Goal: Navigation & Orientation: Find specific page/section

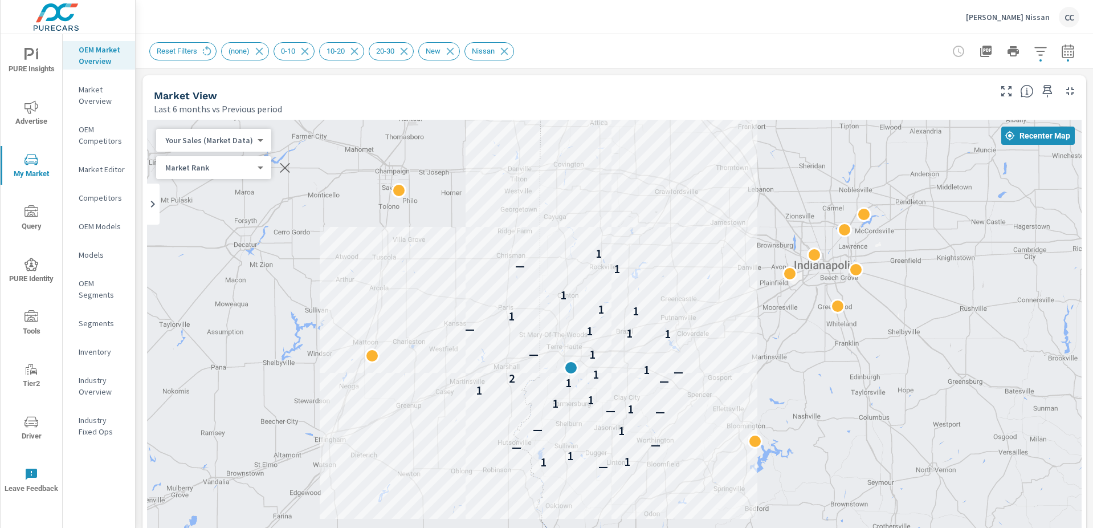
scroll to position [1598, 0]
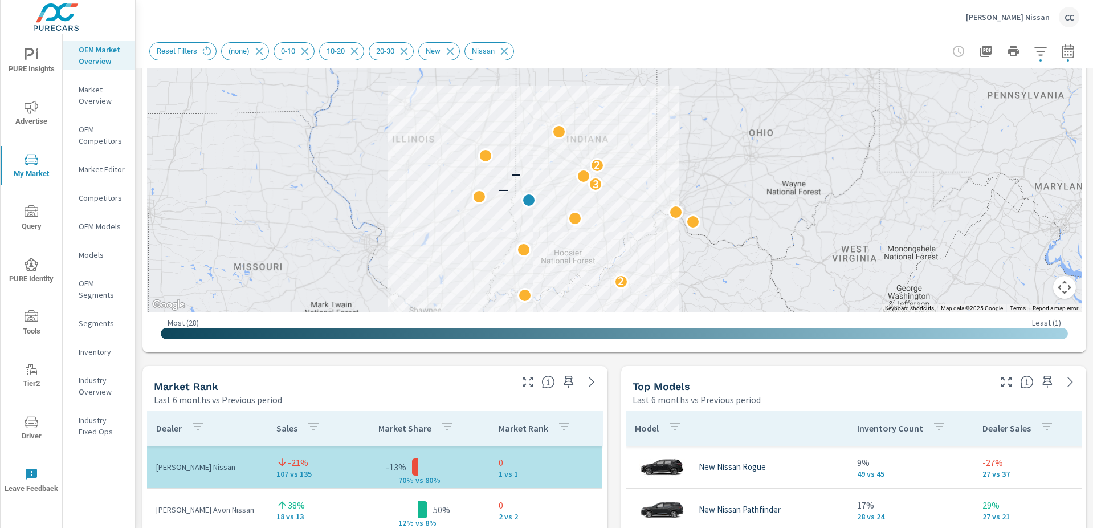
drag, startPoint x: 754, startPoint y: 184, endPoint x: 562, endPoint y: 245, distance: 202.0
click at [563, 246] on div "2 — 3 — 2" at bounding box center [973, 361] width 1094 height 615
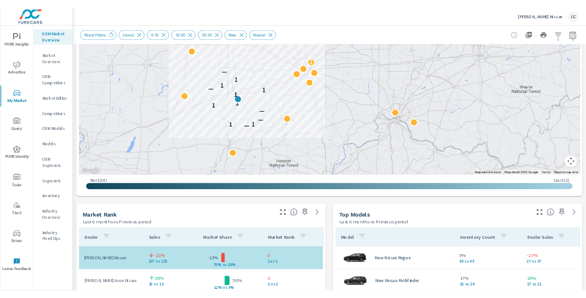
scroll to position [199, 0]
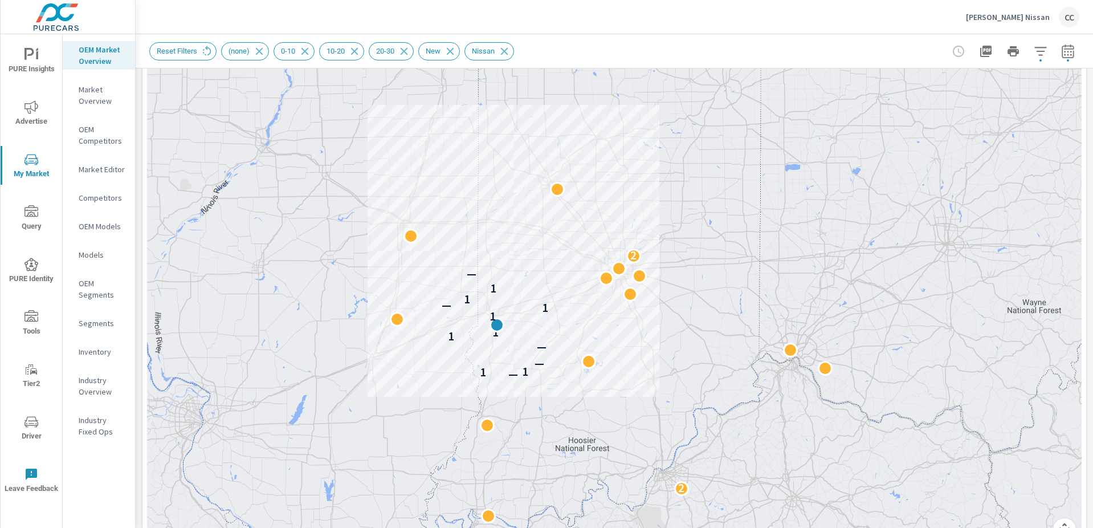
drag, startPoint x: 615, startPoint y: 288, endPoint x: 667, endPoint y: 202, distance: 100.0
click at [667, 202] on div "2 — 1 1 — — 1 1 1 1 — 1 1 — 2" at bounding box center [614, 238] width 934 height 634
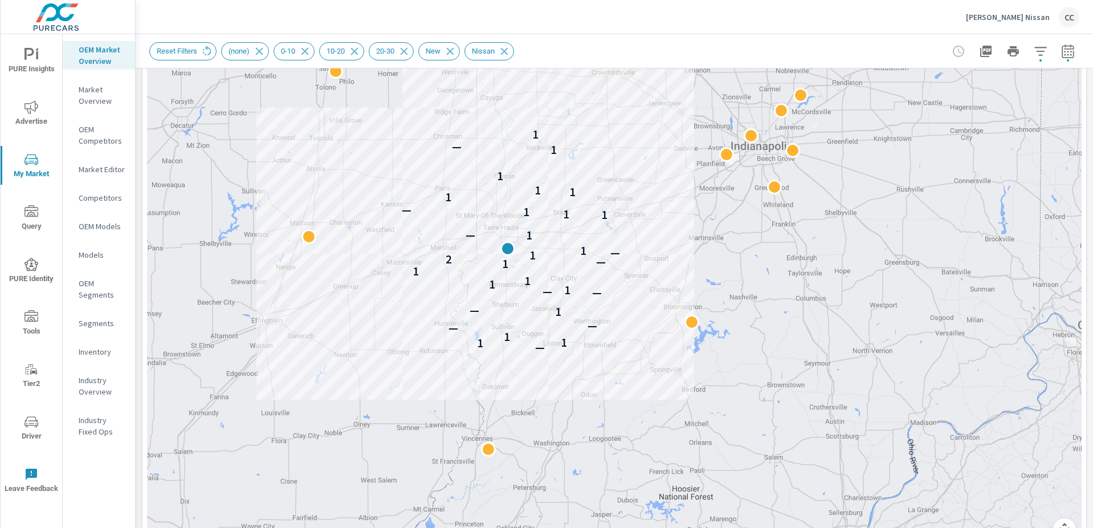
drag, startPoint x: 544, startPoint y: 327, endPoint x: 696, endPoint y: 238, distance: 175.7
click at [696, 238] on div "— 1 1 1 — — 1 — — — 1 1 1 1 1 — 2 1 — 1 1 — 1 1 1 — 1 1 1 1 1 — 1" at bounding box center [614, 238] width 934 height 634
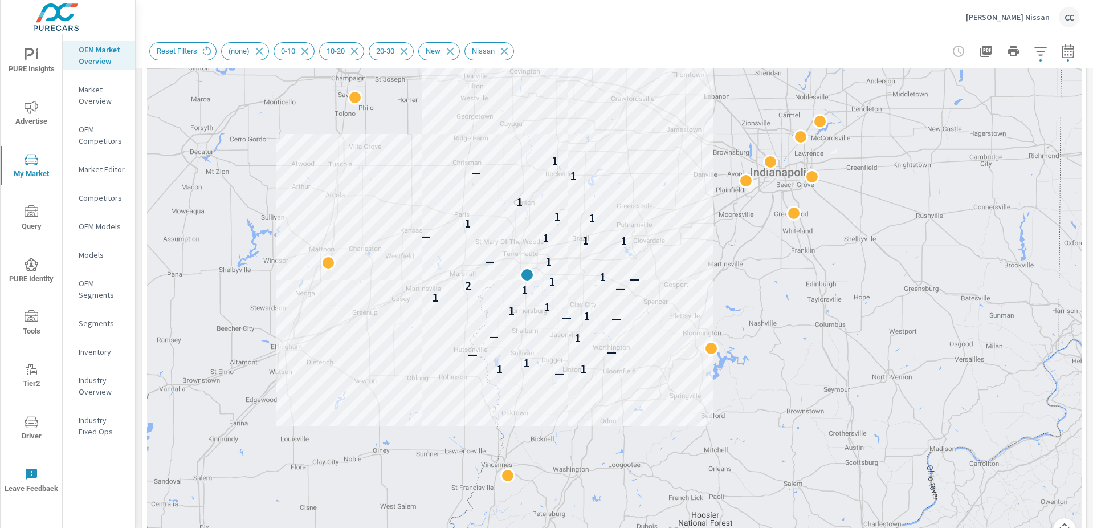
drag, startPoint x: 695, startPoint y: 239, endPoint x: 715, endPoint y: 267, distance: 34.3
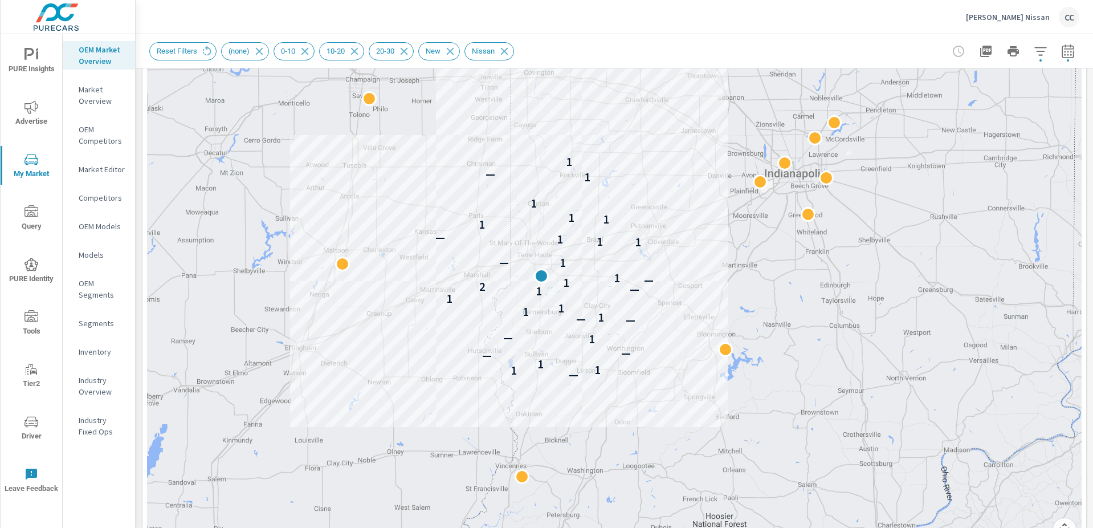
drag, startPoint x: 681, startPoint y: 246, endPoint x: 697, endPoint y: 255, distance: 18.4
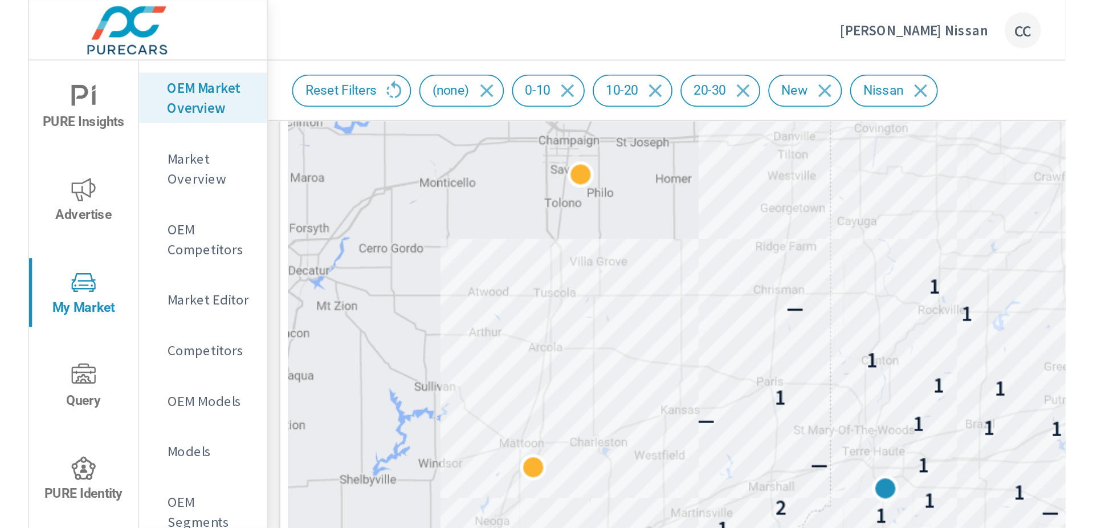
scroll to position [1587, 0]
